Goal: Transaction & Acquisition: Register for event/course

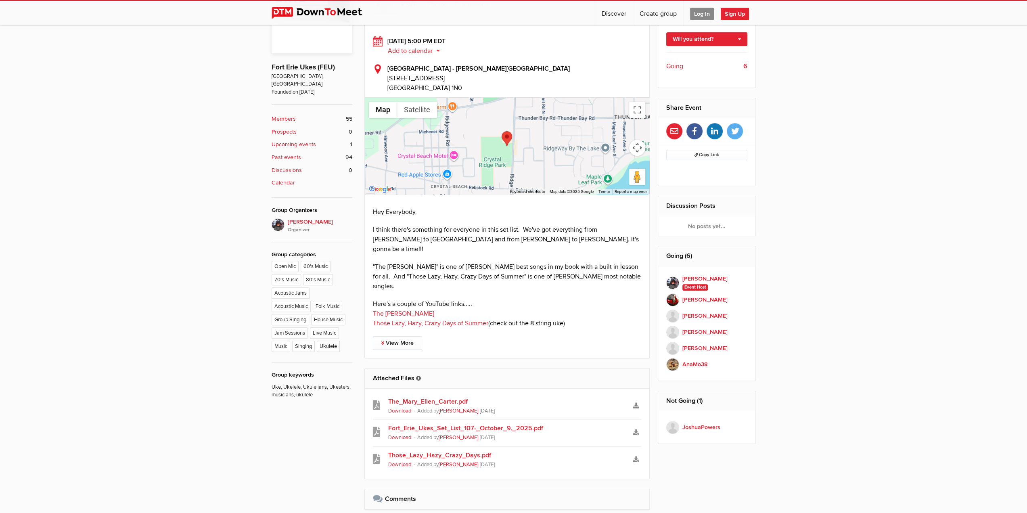
scroll to position [363, 0]
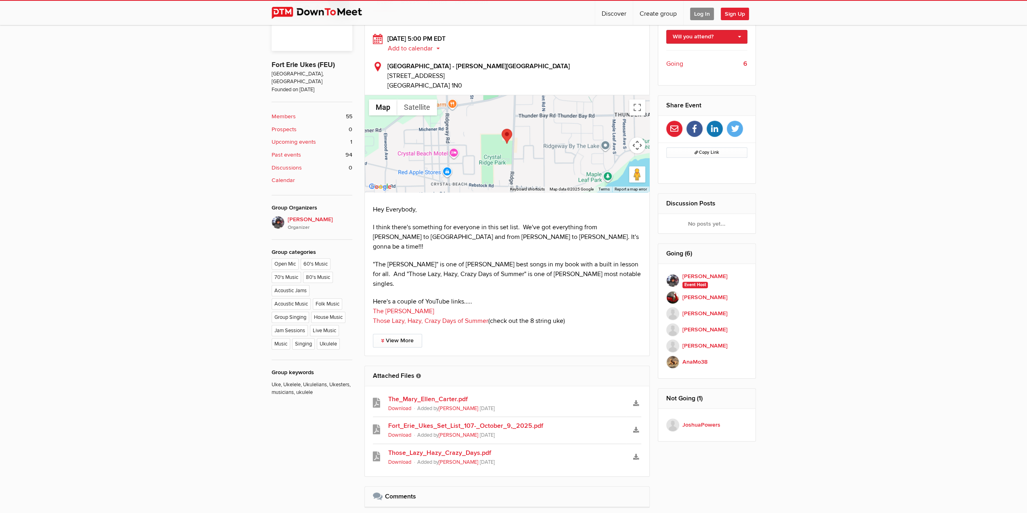
click at [419, 421] on link "Fort_Erie_Ukes_Set_List_107-_October_9,_2025.pdf" at bounding box center [507, 426] width 238 height 10
click at [423, 394] on link "The_Mary_Ellen_Carter.pdf" at bounding box center [507, 399] width 238 height 10
click at [417, 448] on link "Those_Lazy_Hazy_Crazy_Days.pdf" at bounding box center [507, 453] width 238 height 10
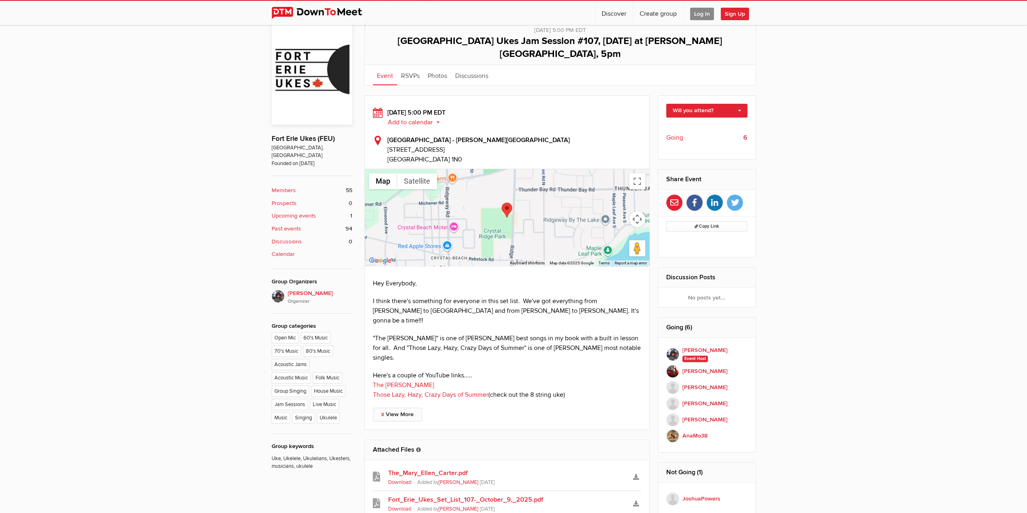
scroll to position [282, 0]
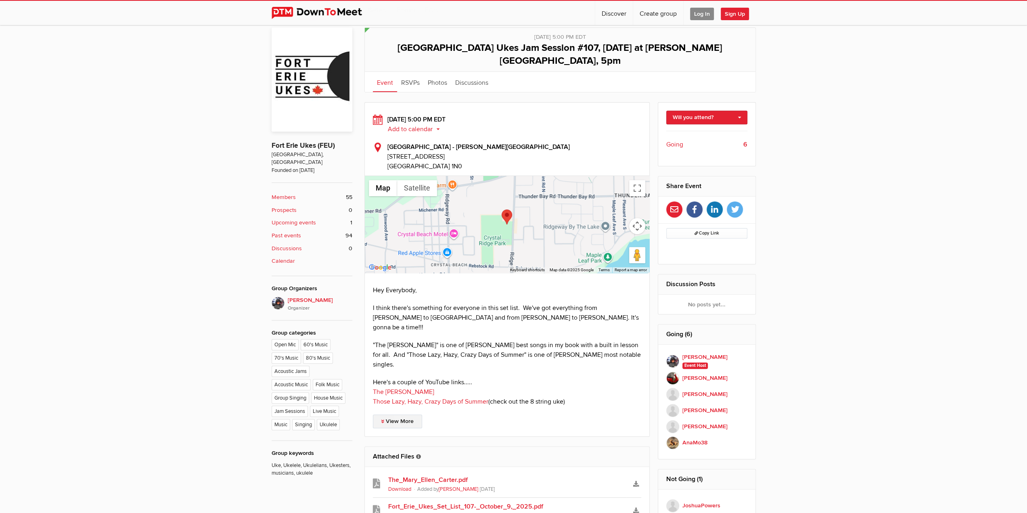
click at [394, 414] on link "View More" at bounding box center [397, 421] width 49 height 14
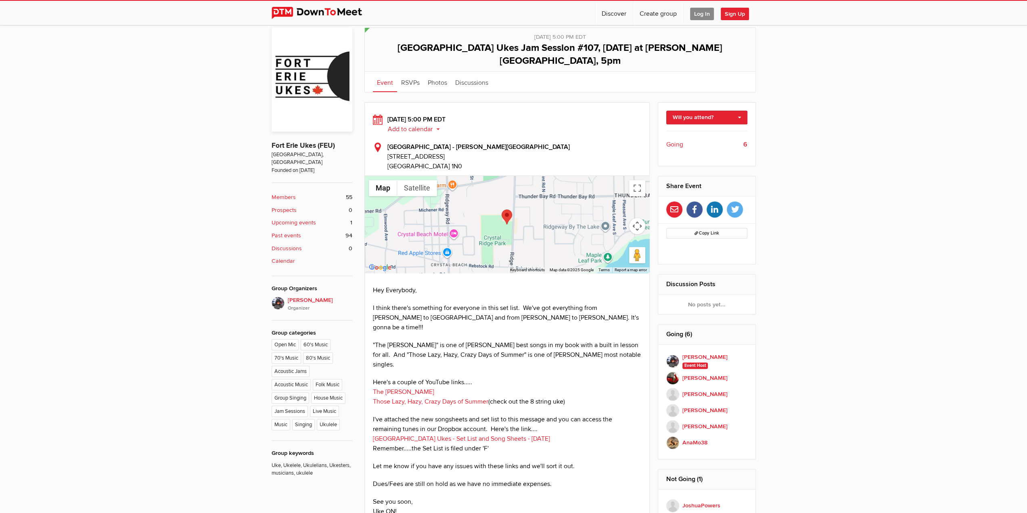
click at [401, 435] on link "[GEOGRAPHIC_DATA] Ukes - Set List and Song Sheets - [DATE]" at bounding box center [461, 439] width 177 height 8
click at [693, 111] on link "Will you attend?" at bounding box center [706, 118] width 81 height 14
click at [685, 129] on link "I'm going" at bounding box center [707, 135] width 80 height 12
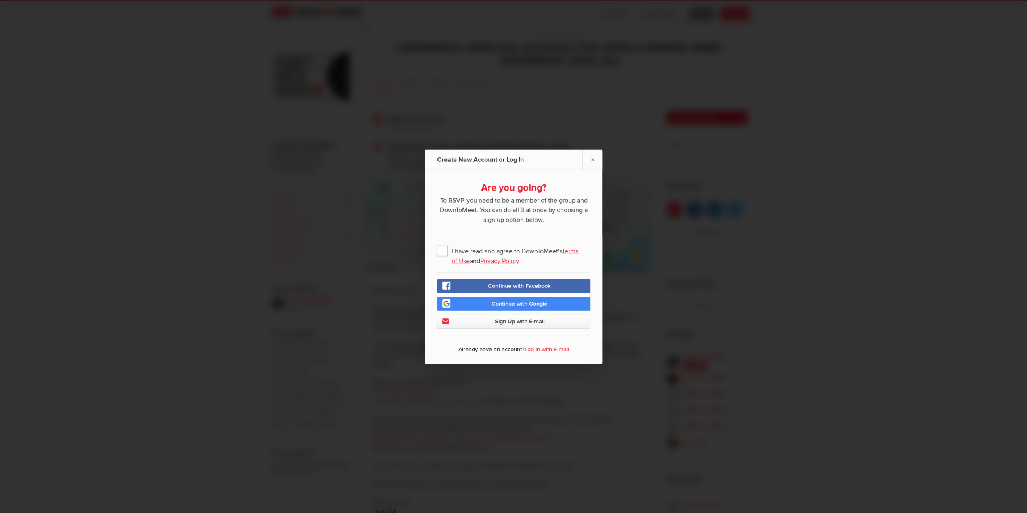
click at [441, 251] on span "I have read and agree to DownToMeet's Terms of Use and Privacy Policy" at bounding box center [513, 250] width 153 height 15
click at [0, 0] on input "I have read and agree to DownToMeet's Terms of Use and Privacy Policy" at bounding box center [0, 0] width 0 height 0
click at [518, 302] on span "Continue with Google" at bounding box center [519, 303] width 56 height 7
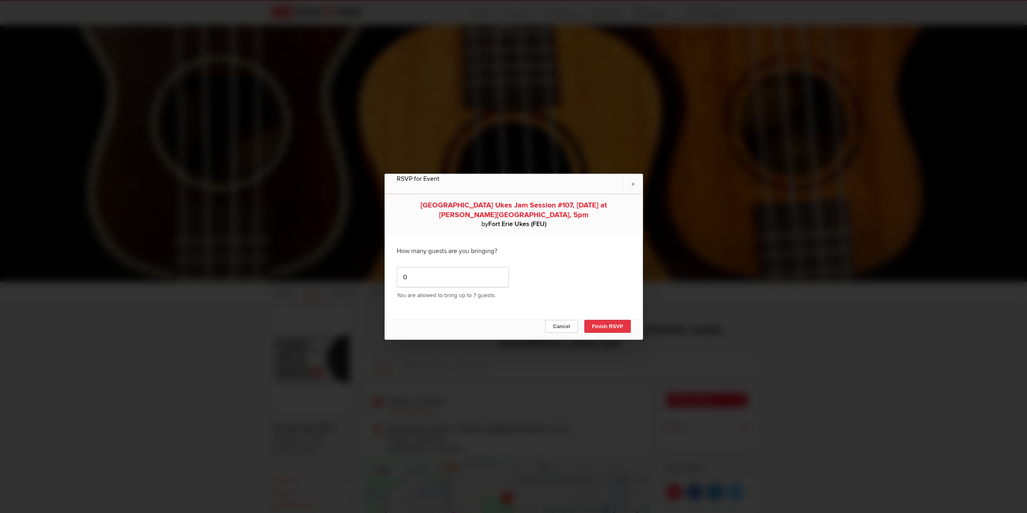
click at [613, 324] on button "Finish RSVP" at bounding box center [607, 326] width 46 height 13
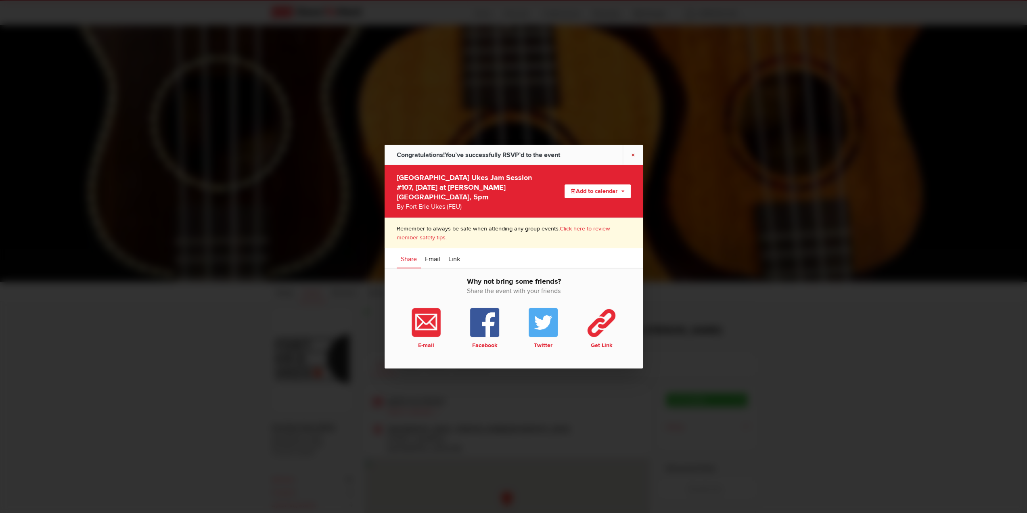
click at [635, 152] on link "×" at bounding box center [633, 154] width 20 height 20
